Goal: Use online tool/utility: Utilize a website feature to perform a specific function

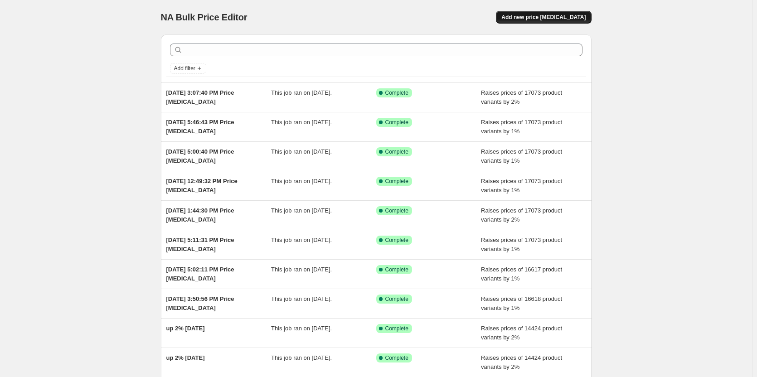
click at [554, 15] on span "Add new price change job" at bounding box center [544, 17] width 84 height 7
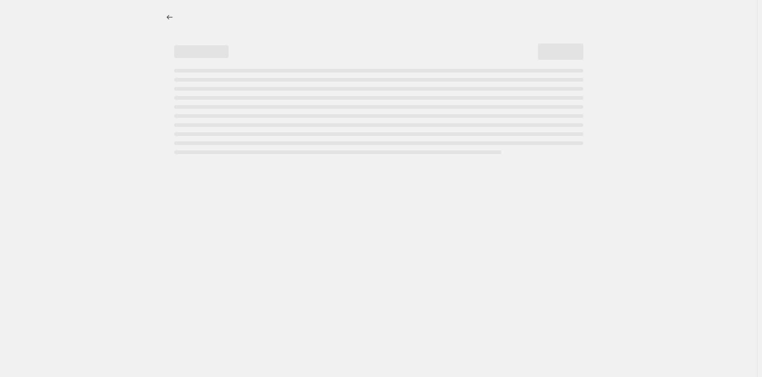
select select "percentage"
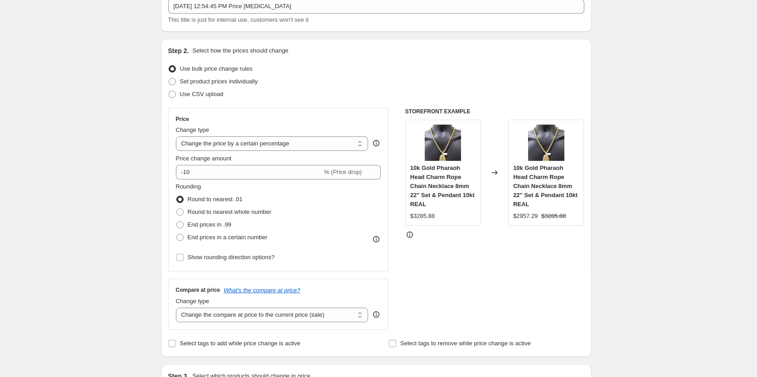
scroll to position [181, 0]
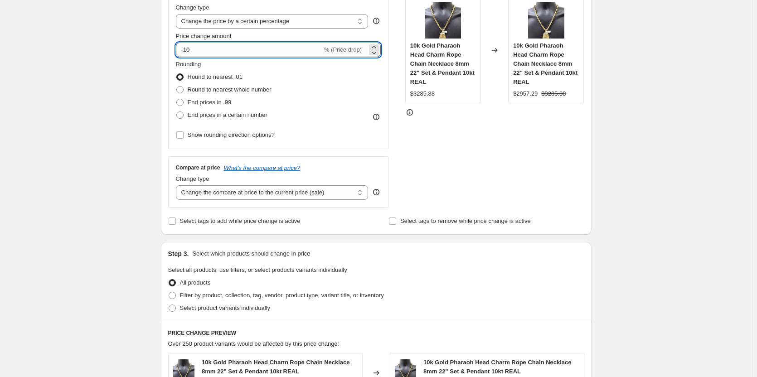
click at [190, 51] on input "-10" at bounding box center [249, 50] width 146 height 15
drag, startPoint x: 194, startPoint y: 49, endPoint x: 179, endPoint y: 52, distance: 15.2
click at [179, 52] on input "-2" at bounding box center [249, 50] width 146 height 15
type input "2"
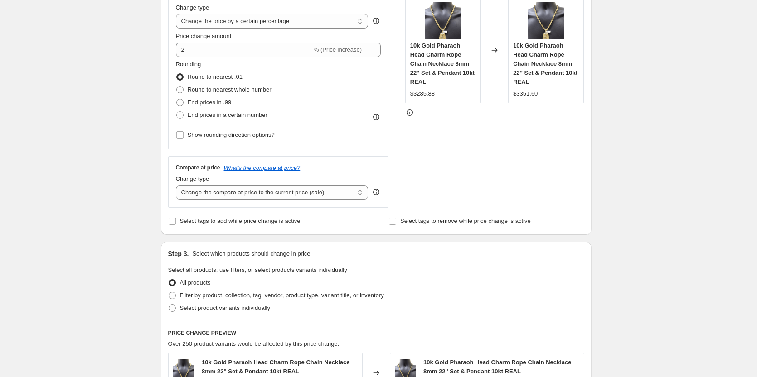
click at [116, 99] on div "Create new price change job. This page is ready Create new price change job Dra…" at bounding box center [376, 279] width 752 height 921
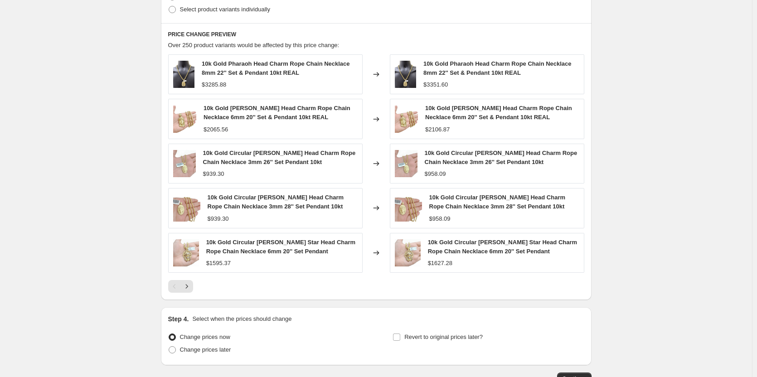
scroll to position [544, 0]
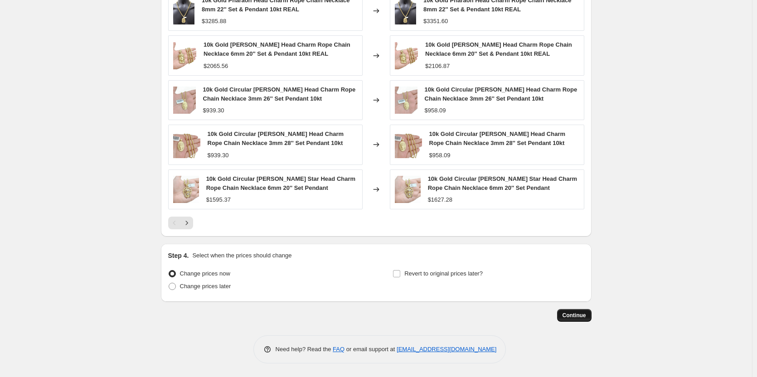
click at [582, 316] on span "Continue" at bounding box center [575, 315] width 24 height 7
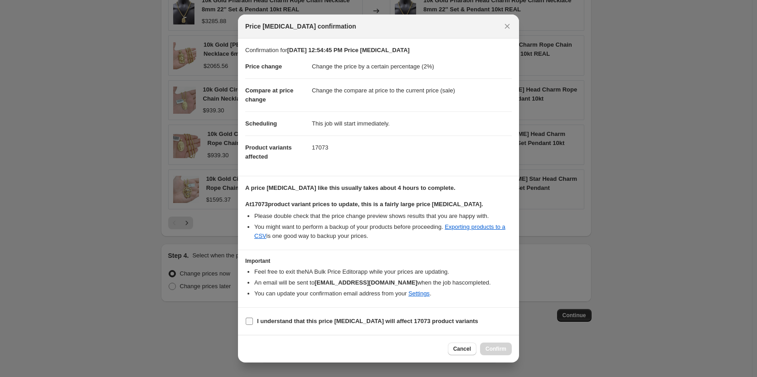
click at [250, 321] on input "I understand that this price change job will affect 17073 product variants" at bounding box center [249, 321] width 7 height 7
checkbox input "true"
click at [504, 348] on span "Confirm" at bounding box center [496, 349] width 21 height 7
